Goal: Task Accomplishment & Management: Complete application form

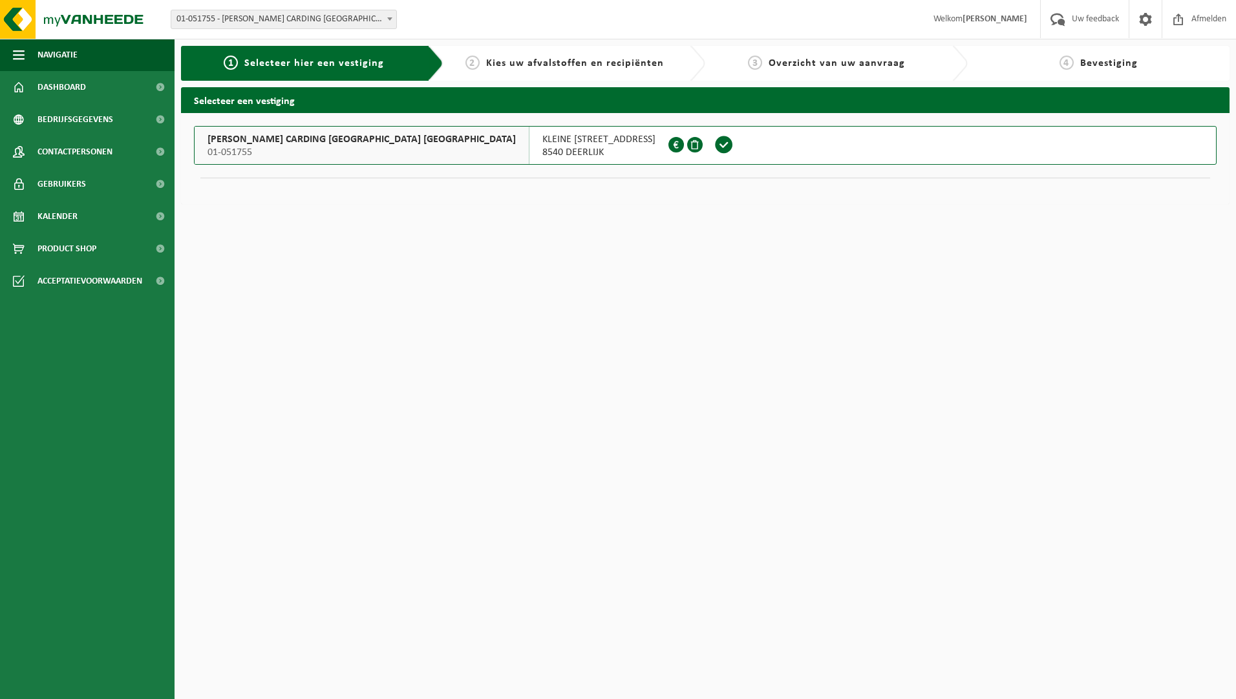
click at [621, 64] on span "Kies uw afvalstoffen en recipiënten" at bounding box center [575, 63] width 178 height 10
